Goal: Information Seeking & Learning: Learn about a topic

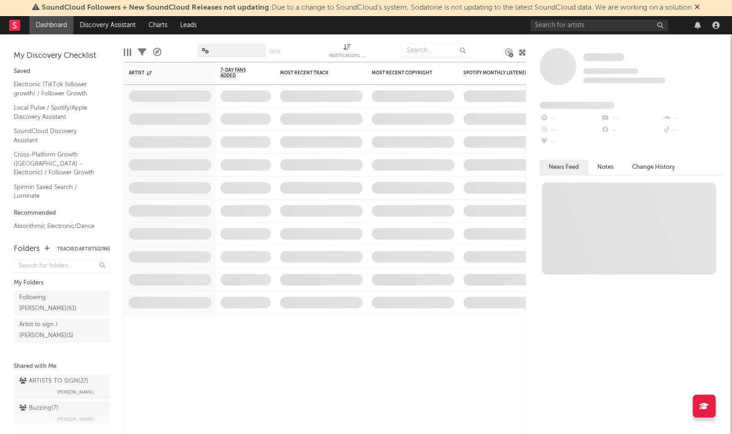
click at [611, 18] on div at bounding box center [627, 25] width 193 height 18
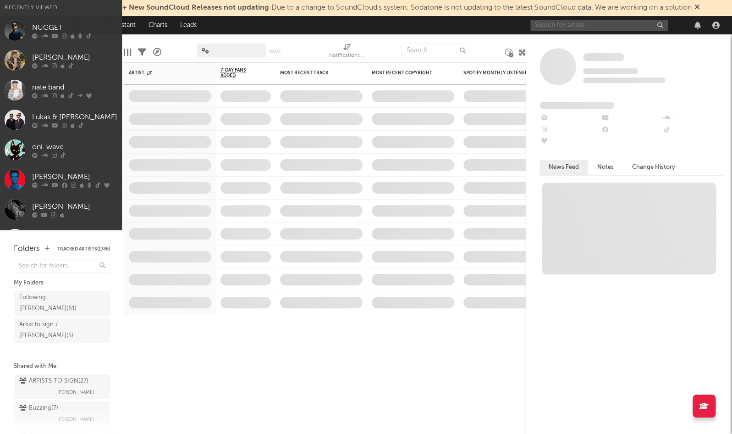
click at [606, 23] on input "text" at bounding box center [600, 25] width 138 height 11
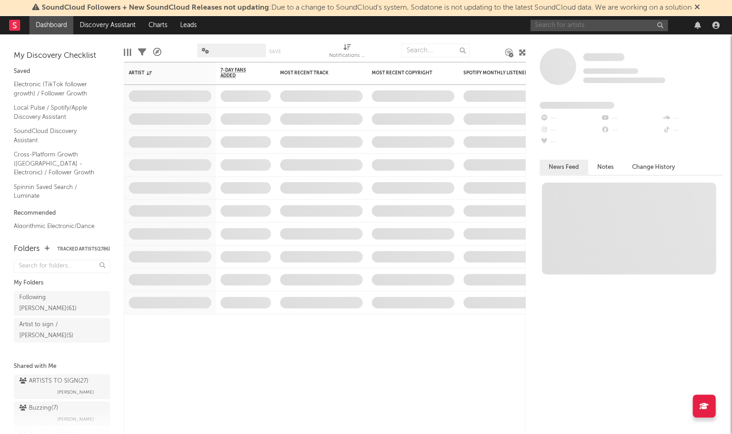
paste input "bxkq"
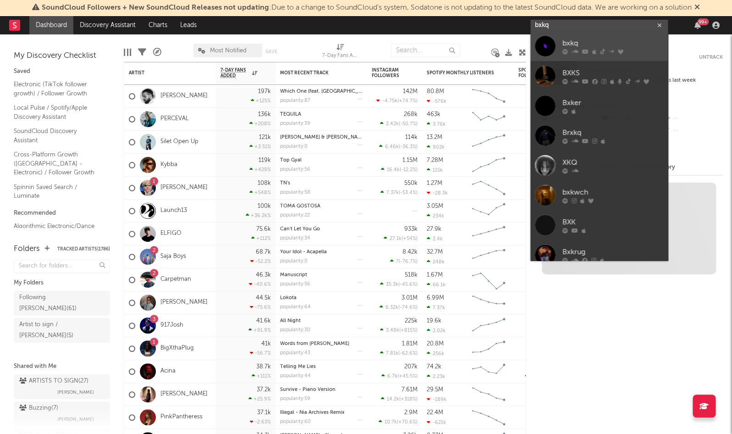
type input "bxkq"
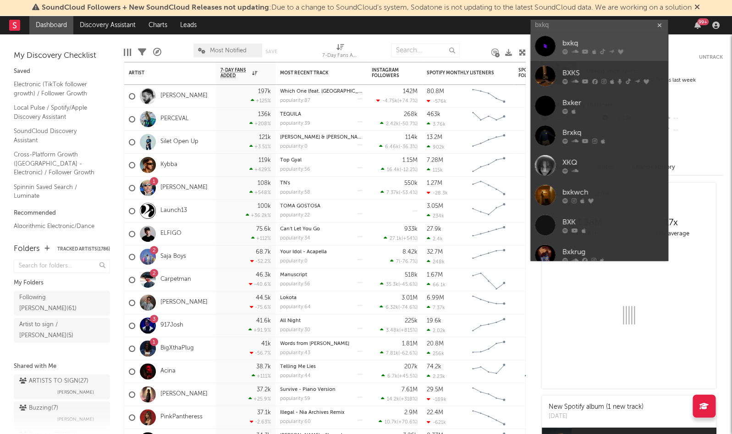
click at [594, 43] on div "bxkq" at bounding box center [613, 43] width 101 height 11
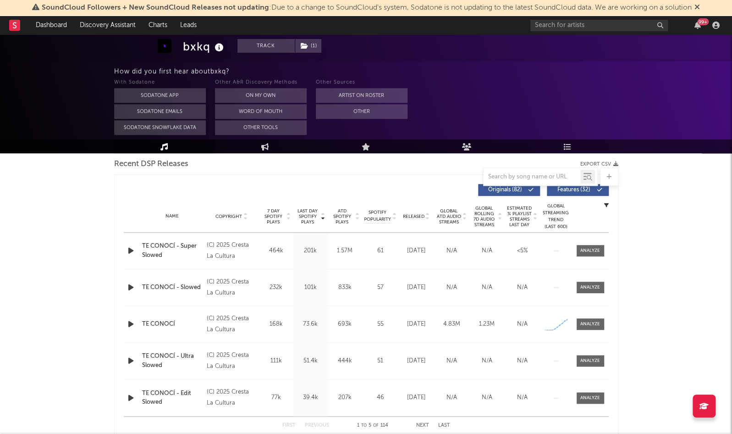
select select "6m"
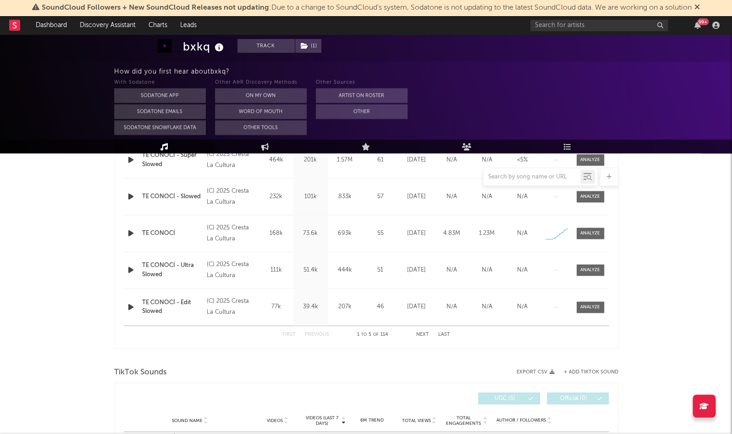
scroll to position [418, 0]
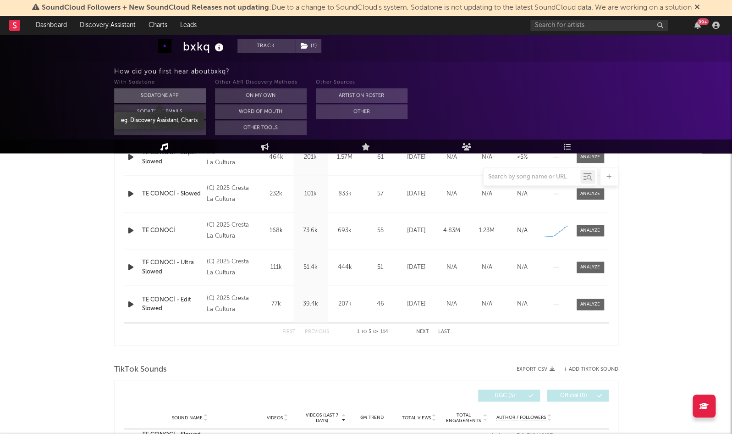
click at [140, 94] on button "Sodatone App" at bounding box center [160, 95] width 92 height 15
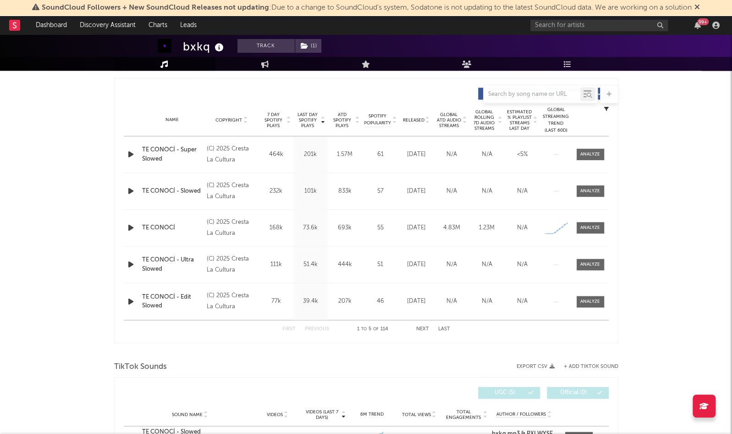
click at [91, 255] on div "bxkq Track ( 1 ) Kyrgyzstan | Electronic Edit Track ( 1 ) Benchmark Summary 12.…" at bounding box center [366, 389] width 732 height 1386
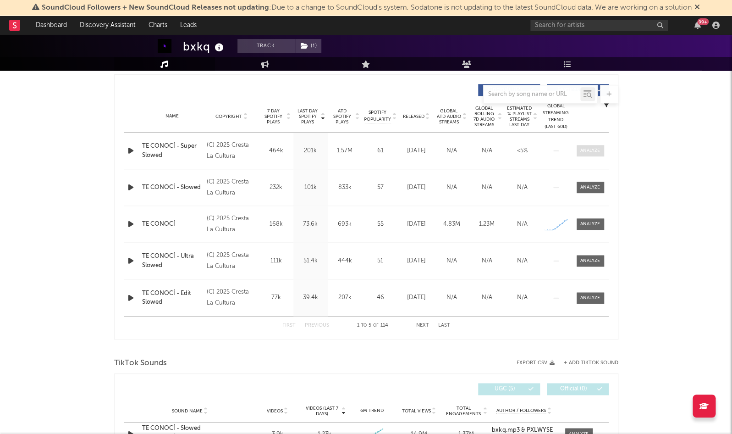
click at [587, 150] on div at bounding box center [591, 150] width 20 height 7
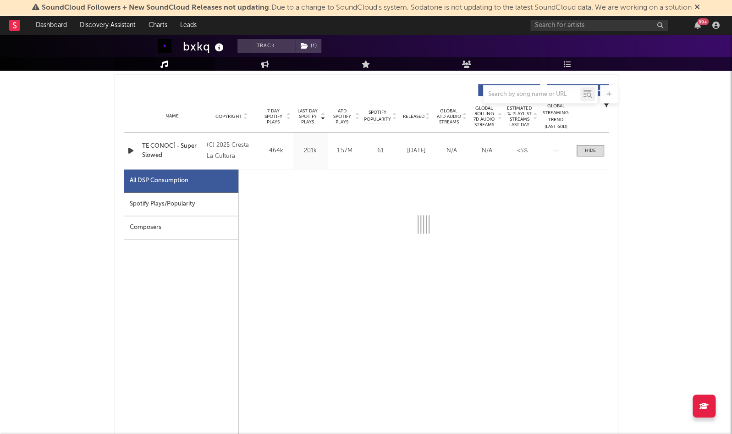
click at [220, 205] on div "Spotify Plays/Popularity" at bounding box center [181, 204] width 115 height 23
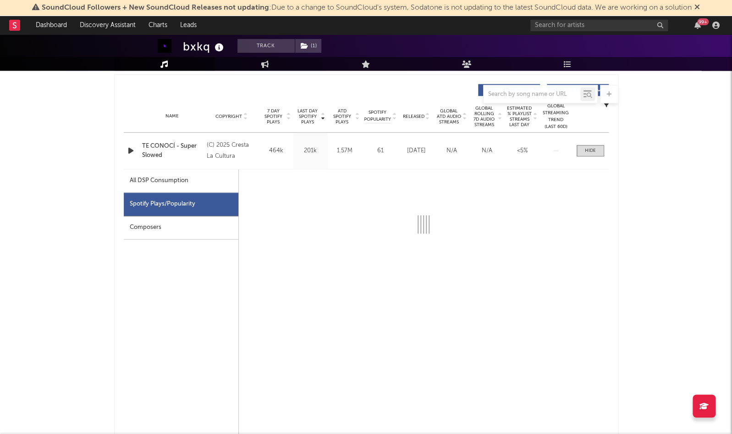
select select "1w"
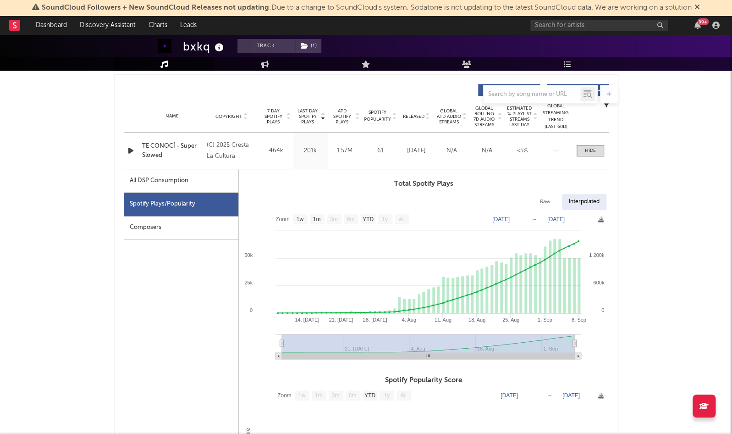
click at [131, 148] on icon "button" at bounding box center [131, 150] width 10 height 11
click at [595, 147] on div at bounding box center [590, 150] width 11 height 7
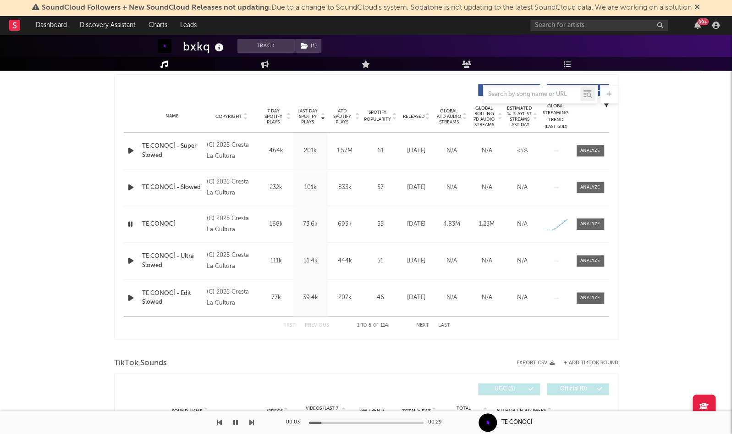
click at [128, 222] on icon "button" at bounding box center [130, 223] width 9 height 11
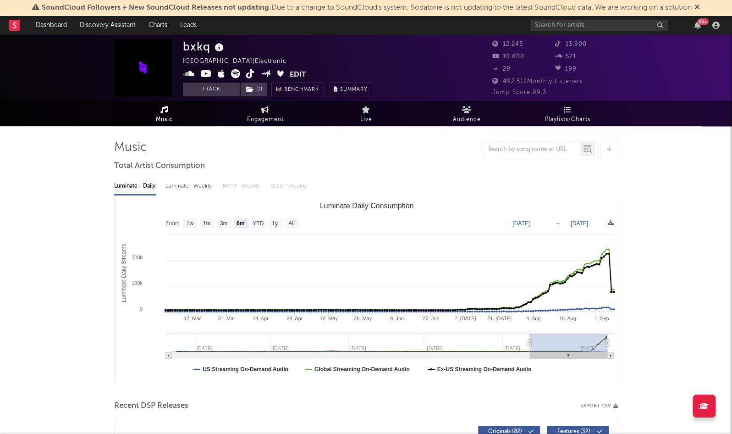
scroll to position [0, 0]
click at [574, 26] on input "text" at bounding box center [600, 25] width 138 height 11
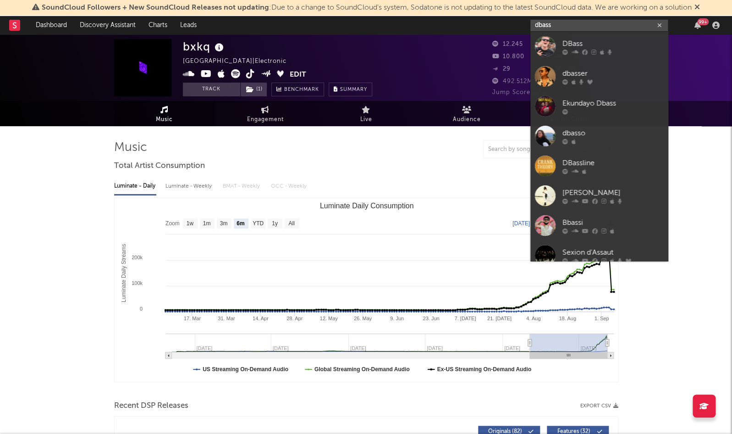
type input "daas"
drag, startPoint x: 574, startPoint y: 22, endPoint x: 582, endPoint y: 74, distance: 52.1
click at [582, 74] on div "dbasser" at bounding box center [613, 73] width 101 height 11
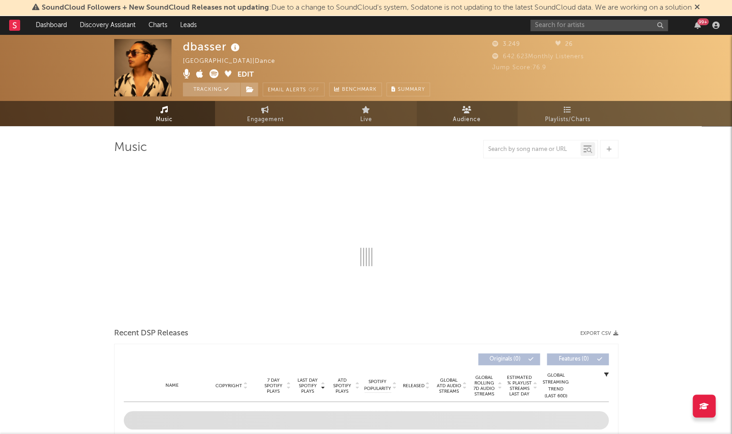
select select "1w"
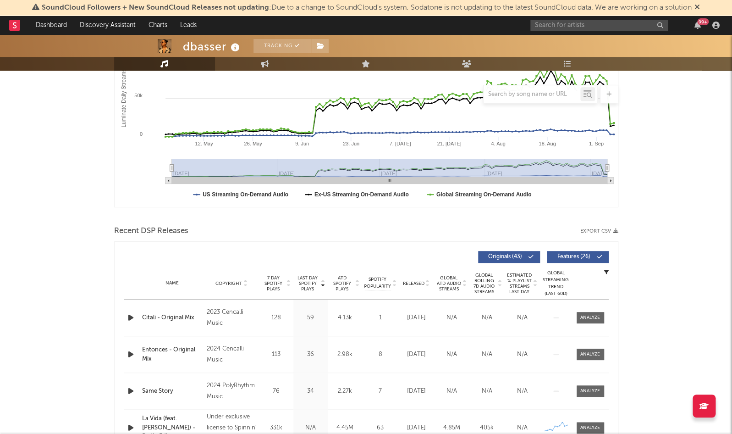
scroll to position [269, 0]
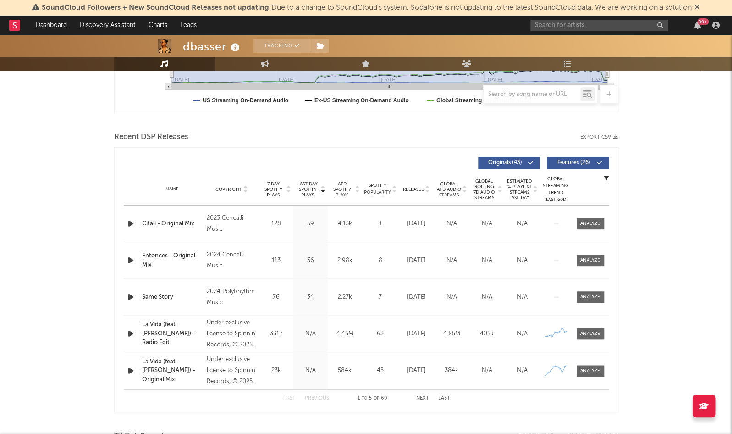
click at [312, 186] on span "Last Day Spotify Plays" at bounding box center [308, 189] width 24 height 17
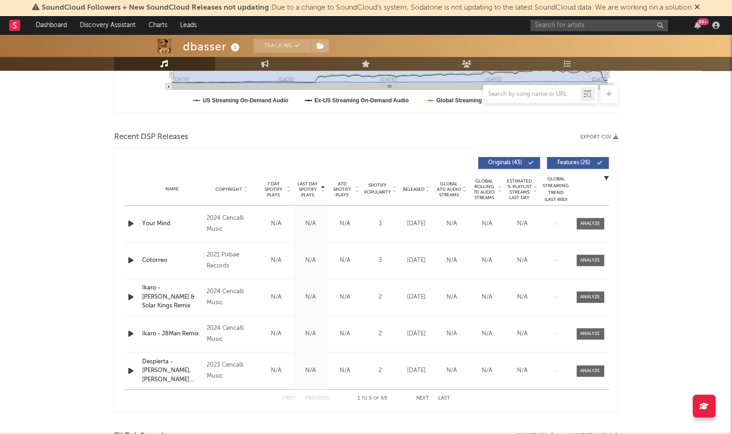
click at [312, 186] on span "Last Day Spotify Plays" at bounding box center [308, 189] width 24 height 17
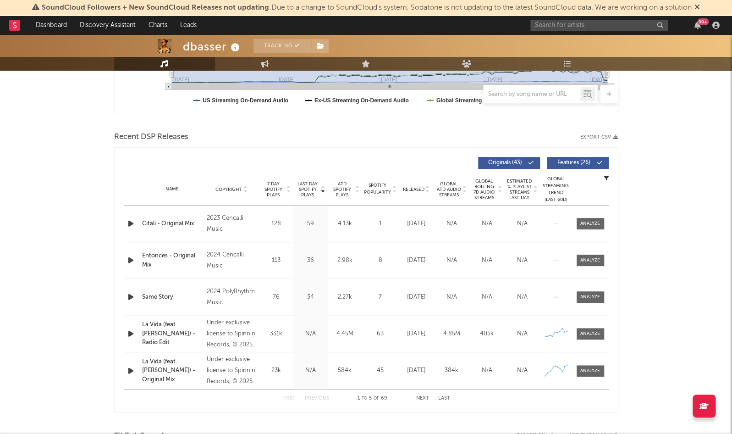
click at [312, 186] on span "Last Day Spotify Plays" at bounding box center [308, 189] width 24 height 17
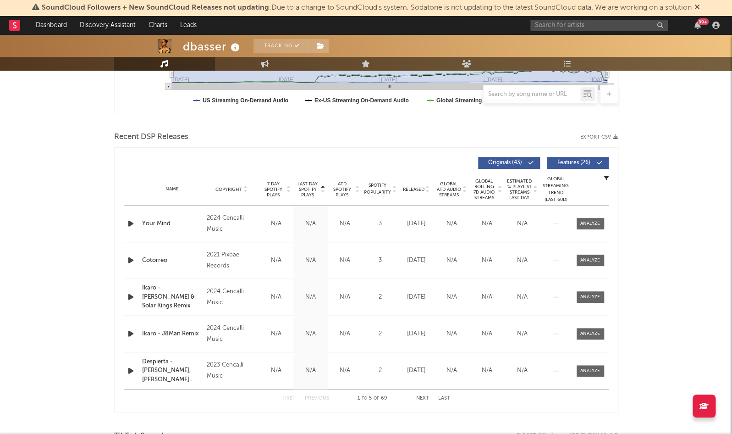
click at [312, 186] on span "Last Day Spotify Plays" at bounding box center [308, 189] width 24 height 17
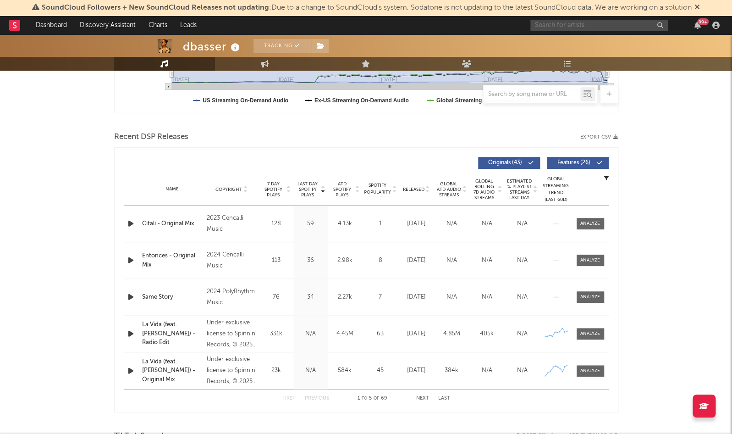
click at [553, 27] on input "text" at bounding box center [600, 25] width 138 height 11
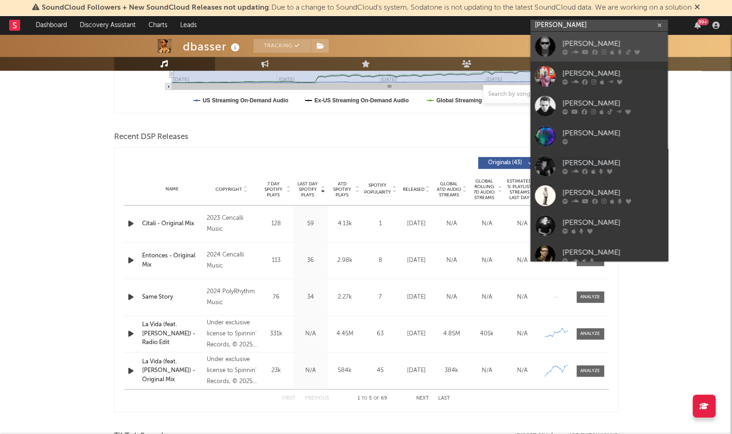
type input "[PERSON_NAME]"
click at [570, 42] on div "[PERSON_NAME]" at bounding box center [613, 43] width 101 height 11
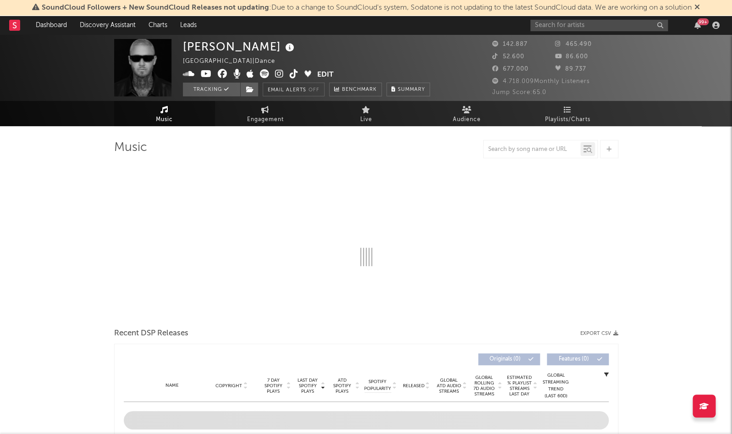
select select "6m"
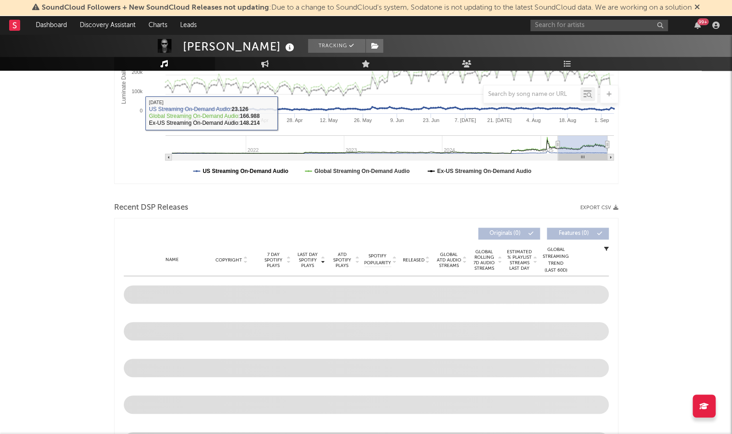
scroll to position [304, 0]
